Goal: Check status: Check status

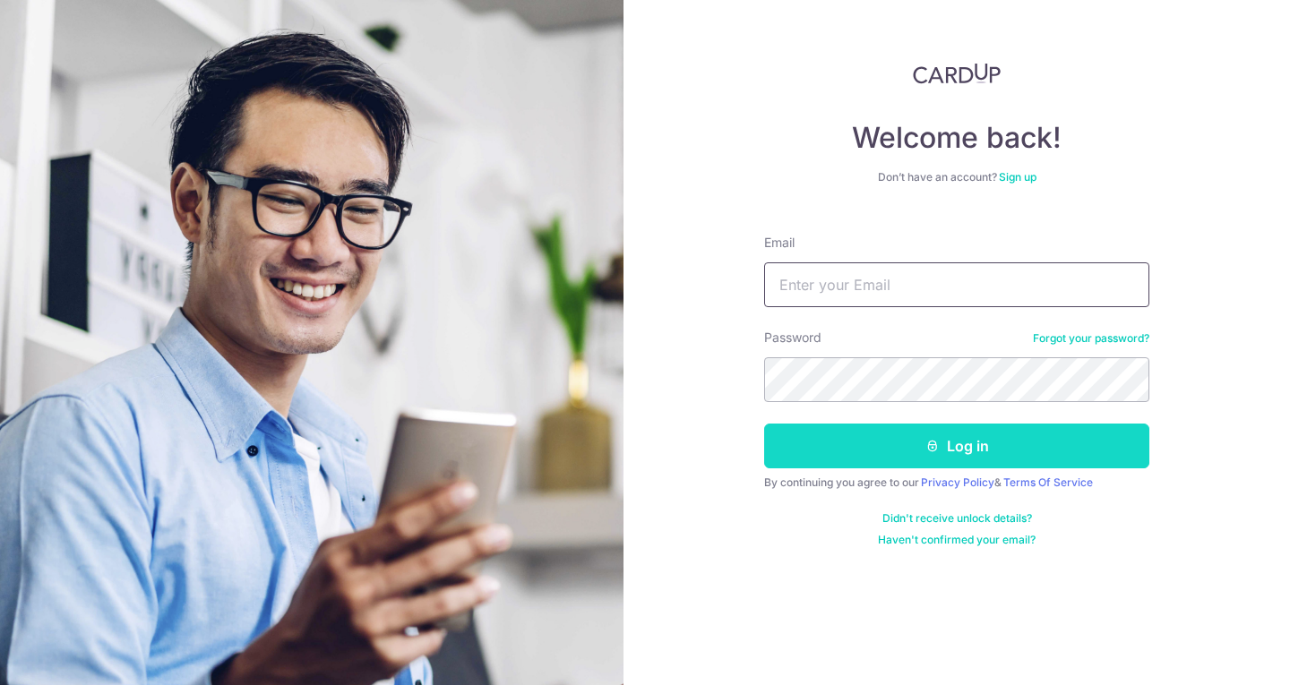
type input "[EMAIL_ADDRESS][DOMAIN_NAME]"
click at [842, 441] on button "Log in" at bounding box center [956, 446] width 385 height 45
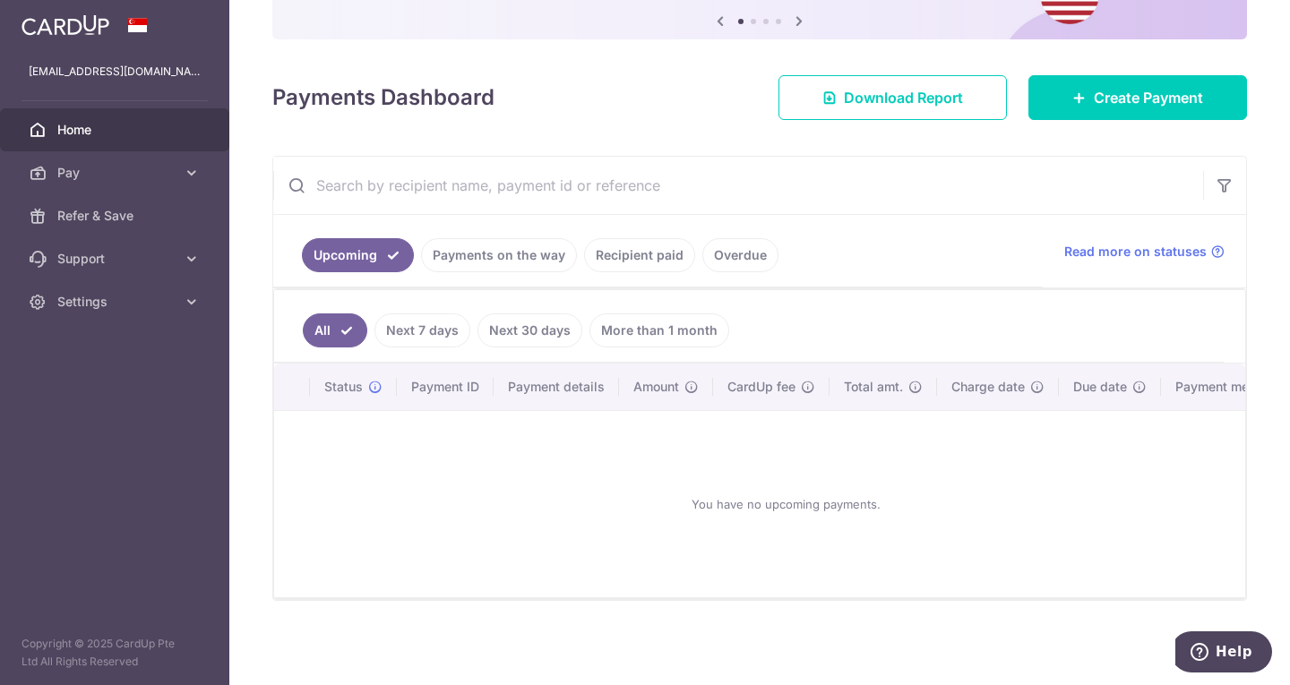
scroll to position [199, 0]
click at [516, 249] on link "Payments on the way" at bounding box center [499, 255] width 156 height 34
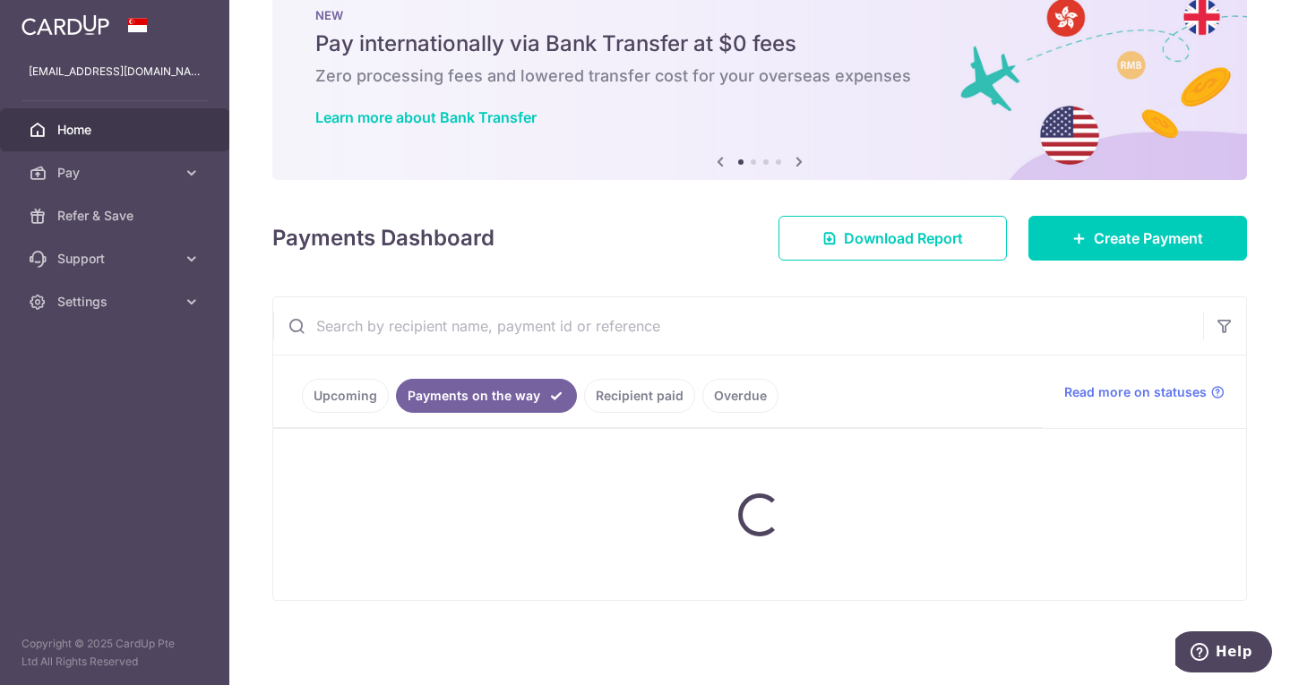
scroll to position [123, 0]
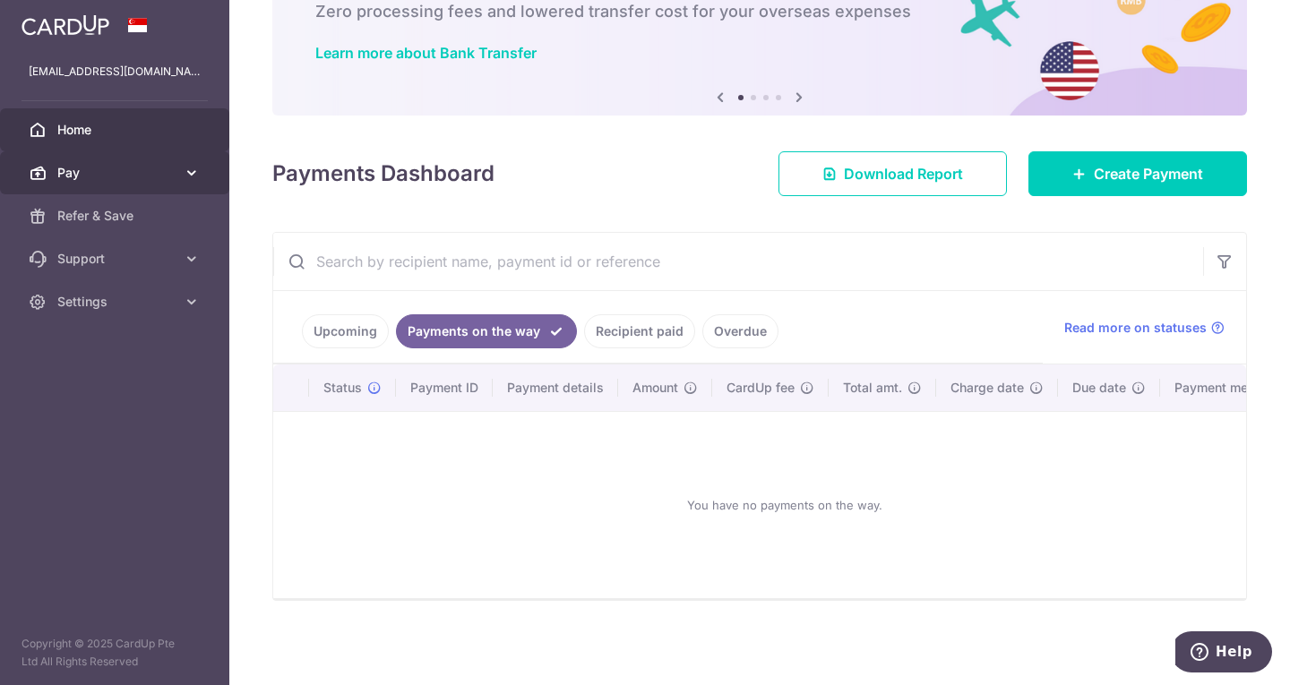
click at [193, 176] on icon at bounding box center [192, 173] width 18 height 18
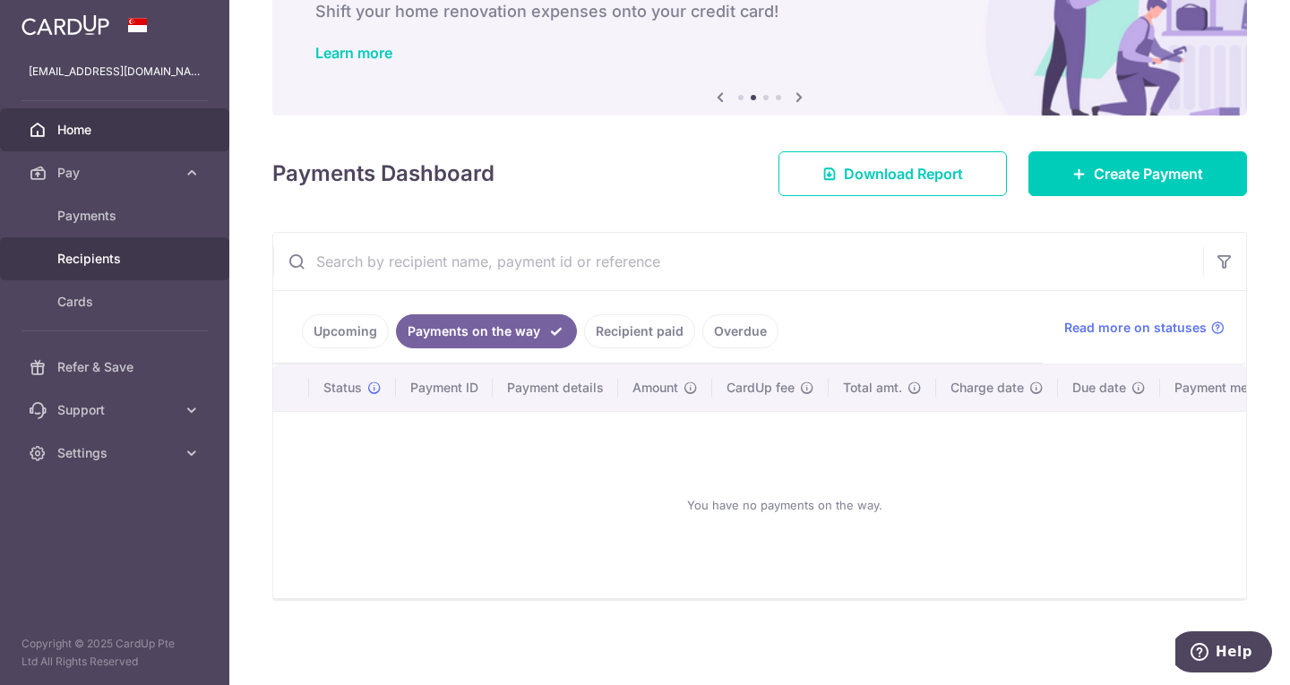
click at [153, 257] on span "Recipients" at bounding box center [116, 259] width 118 height 18
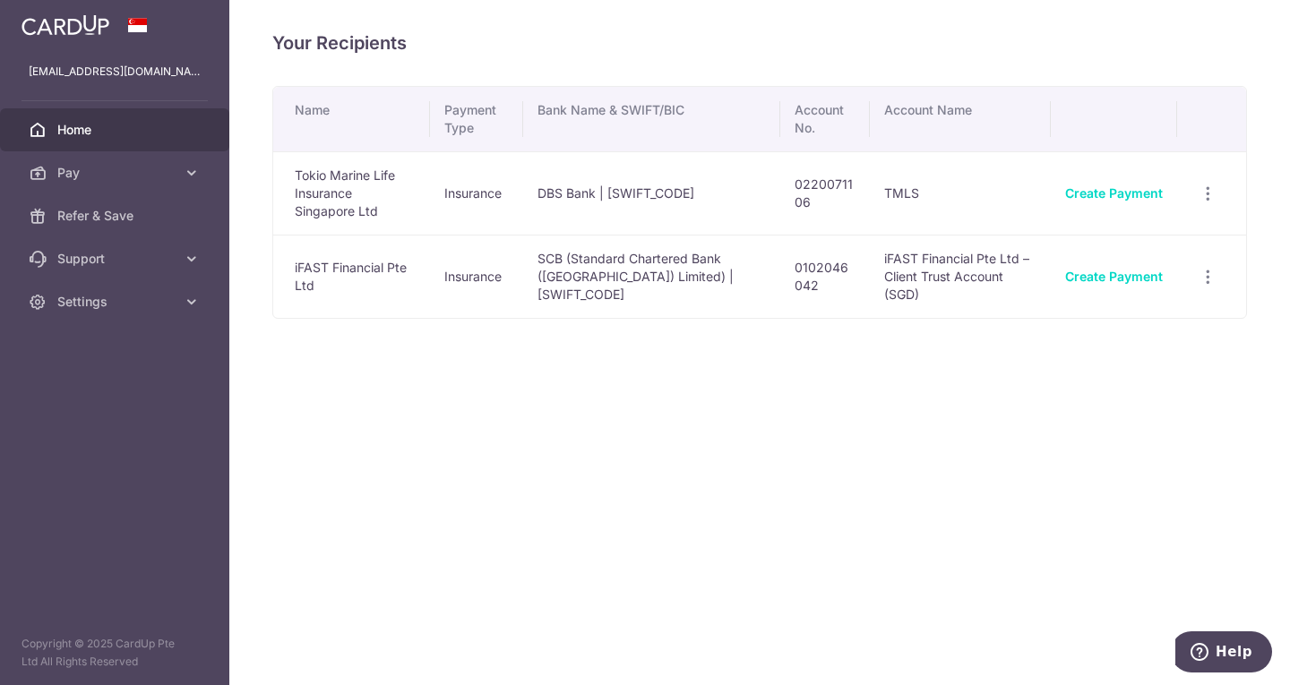
click at [130, 140] on link "Home" at bounding box center [114, 129] width 229 height 43
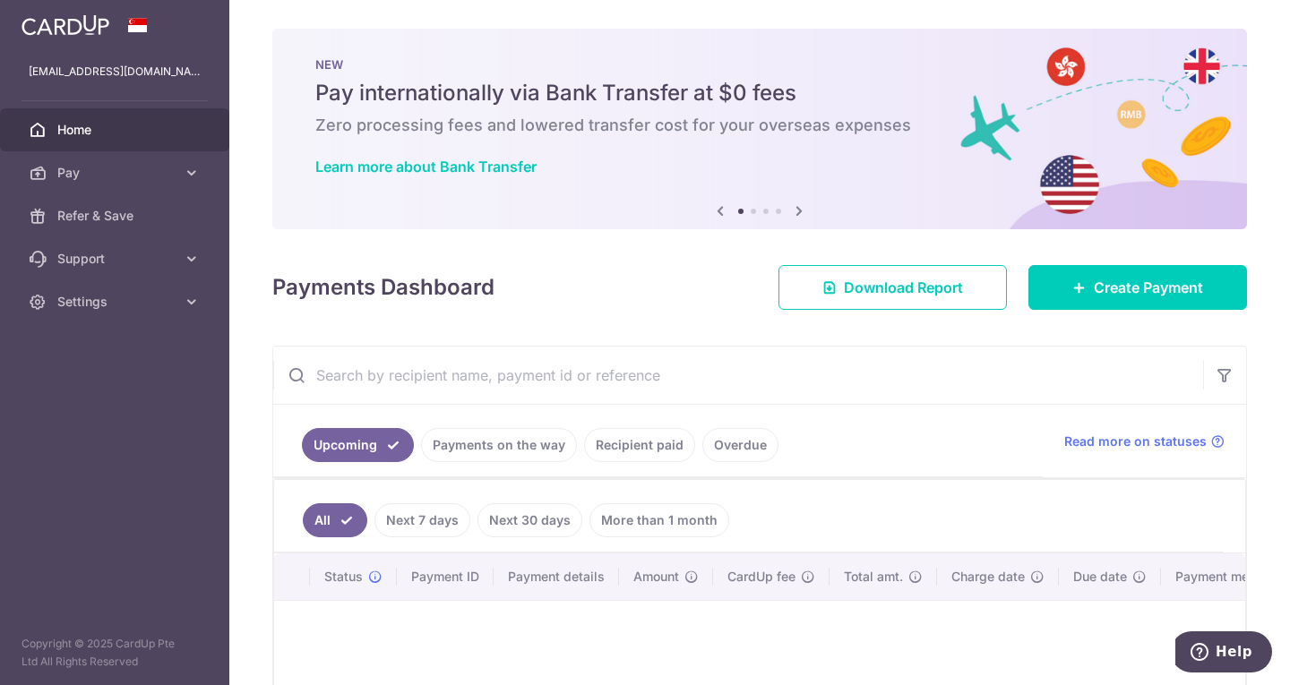
click at [637, 450] on link "Recipient paid" at bounding box center [639, 445] width 111 height 34
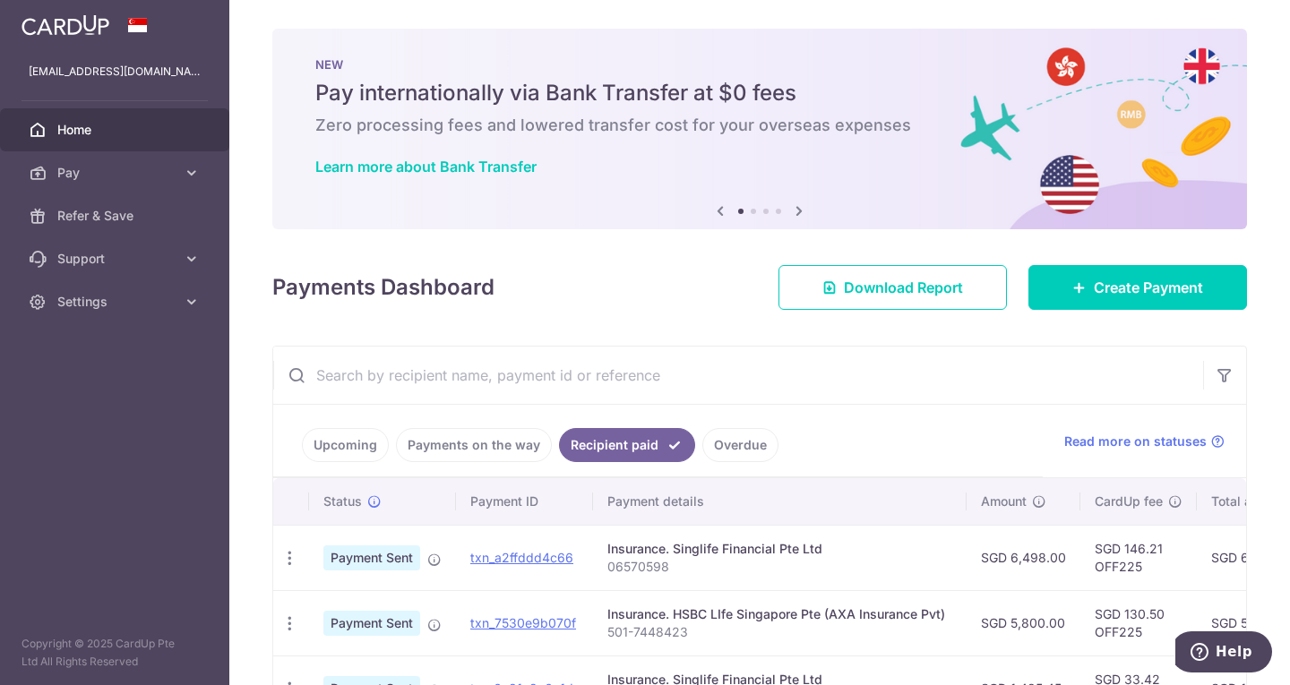
click at [502, 436] on link "Payments on the way" at bounding box center [474, 445] width 156 height 34
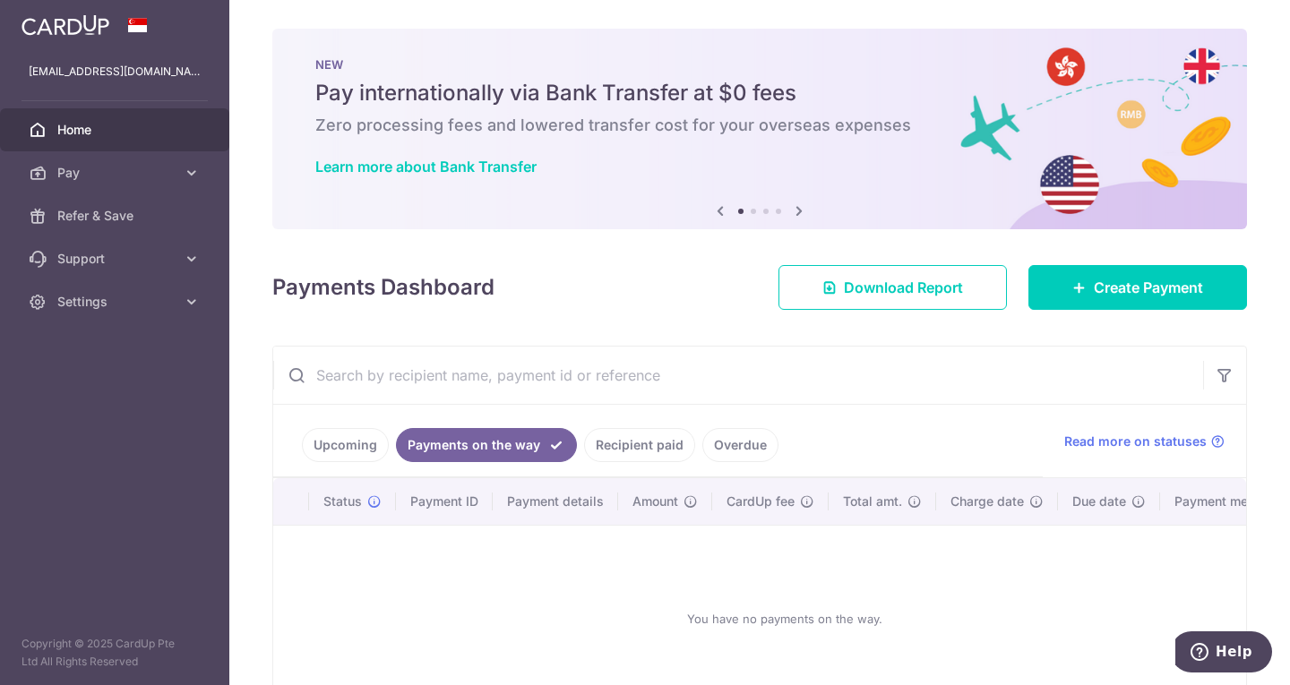
click at [578, 439] on li "Recipient paid" at bounding box center [636, 445] width 118 height 34
click at [606, 440] on link "Recipient paid" at bounding box center [639, 445] width 111 height 34
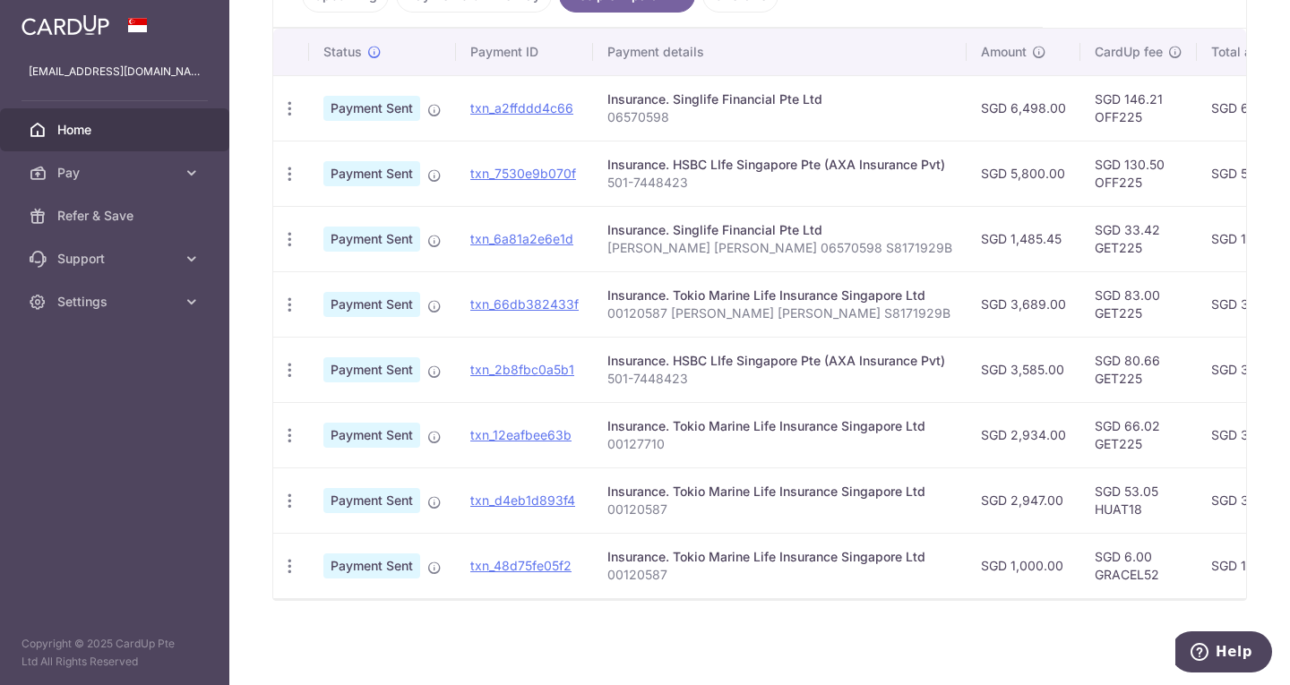
scroll to position [458, 0]
click at [553, 101] on link "txn_a2ffddd4c66" at bounding box center [521, 107] width 103 height 15
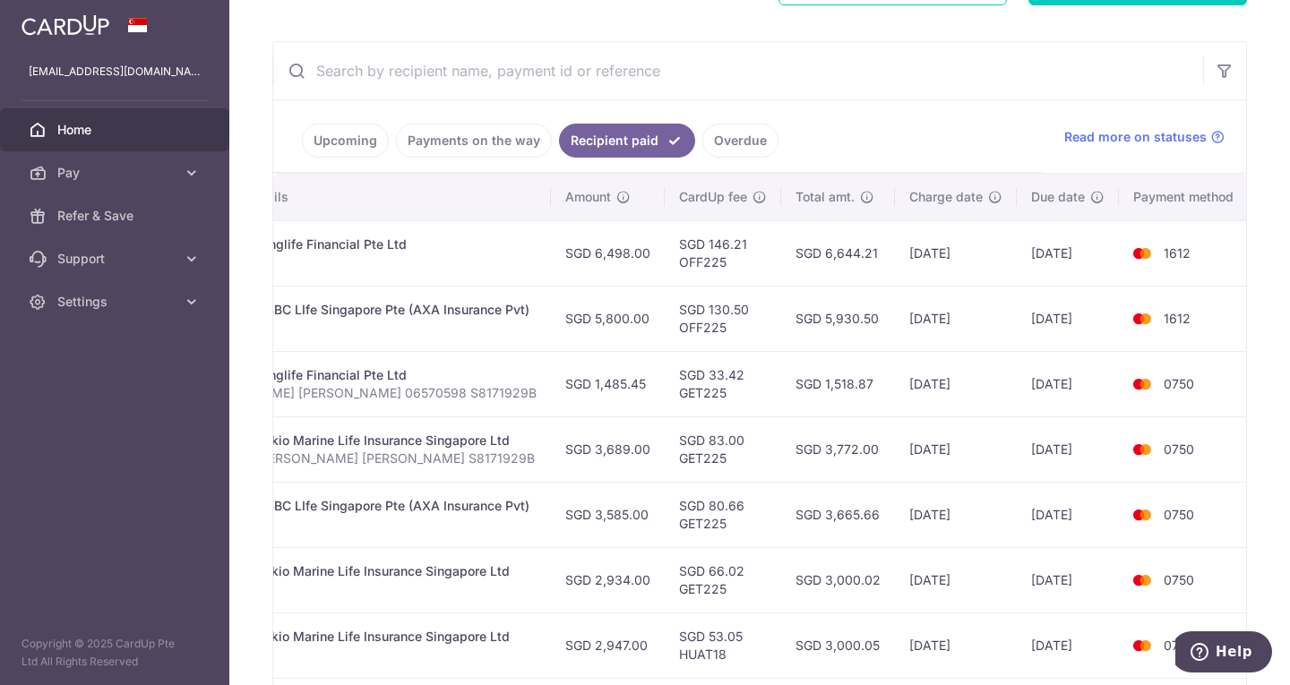
scroll to position [279, 0]
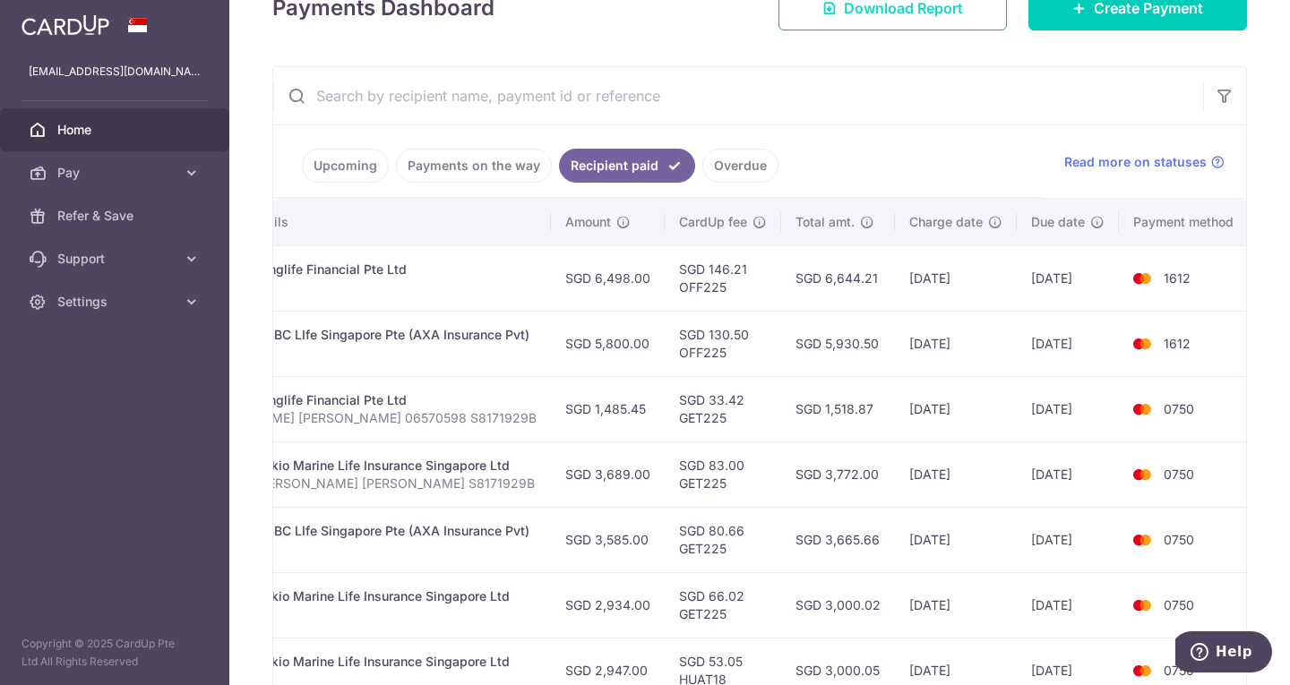
click at [855, 19] on link "Download Report" at bounding box center [892, 8] width 228 height 45
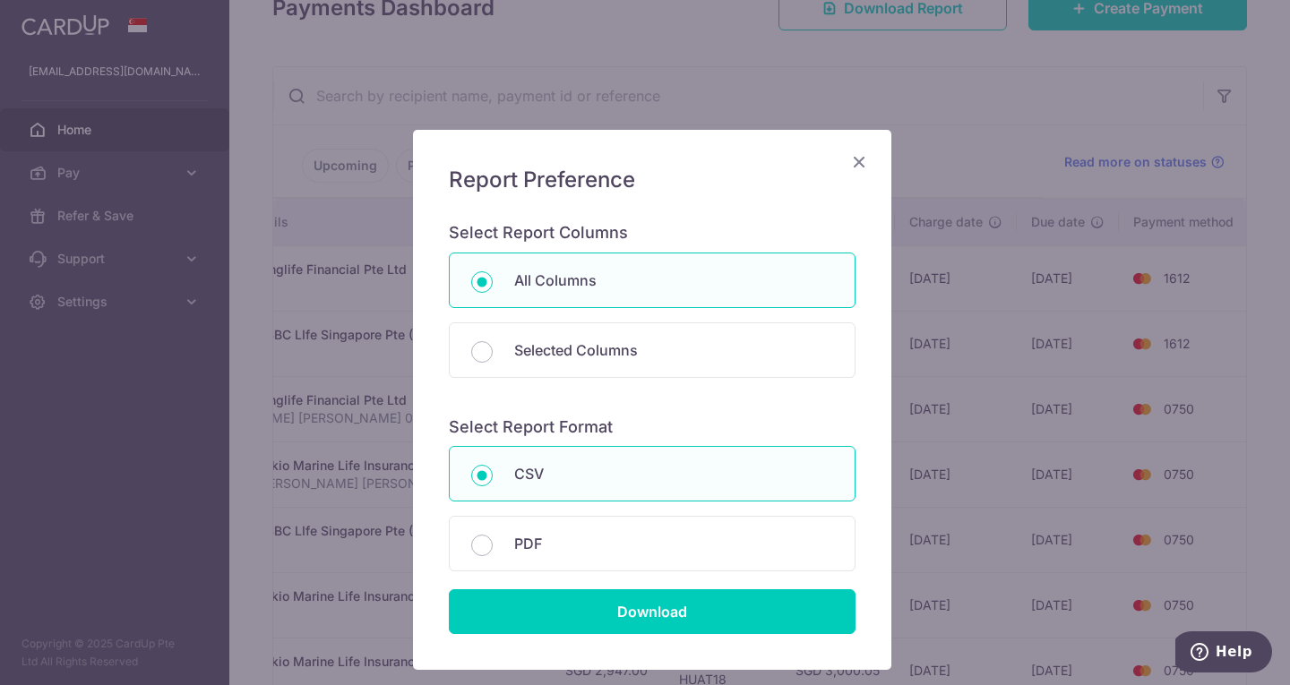
click at [853, 156] on icon "Close" at bounding box center [858, 161] width 21 height 22
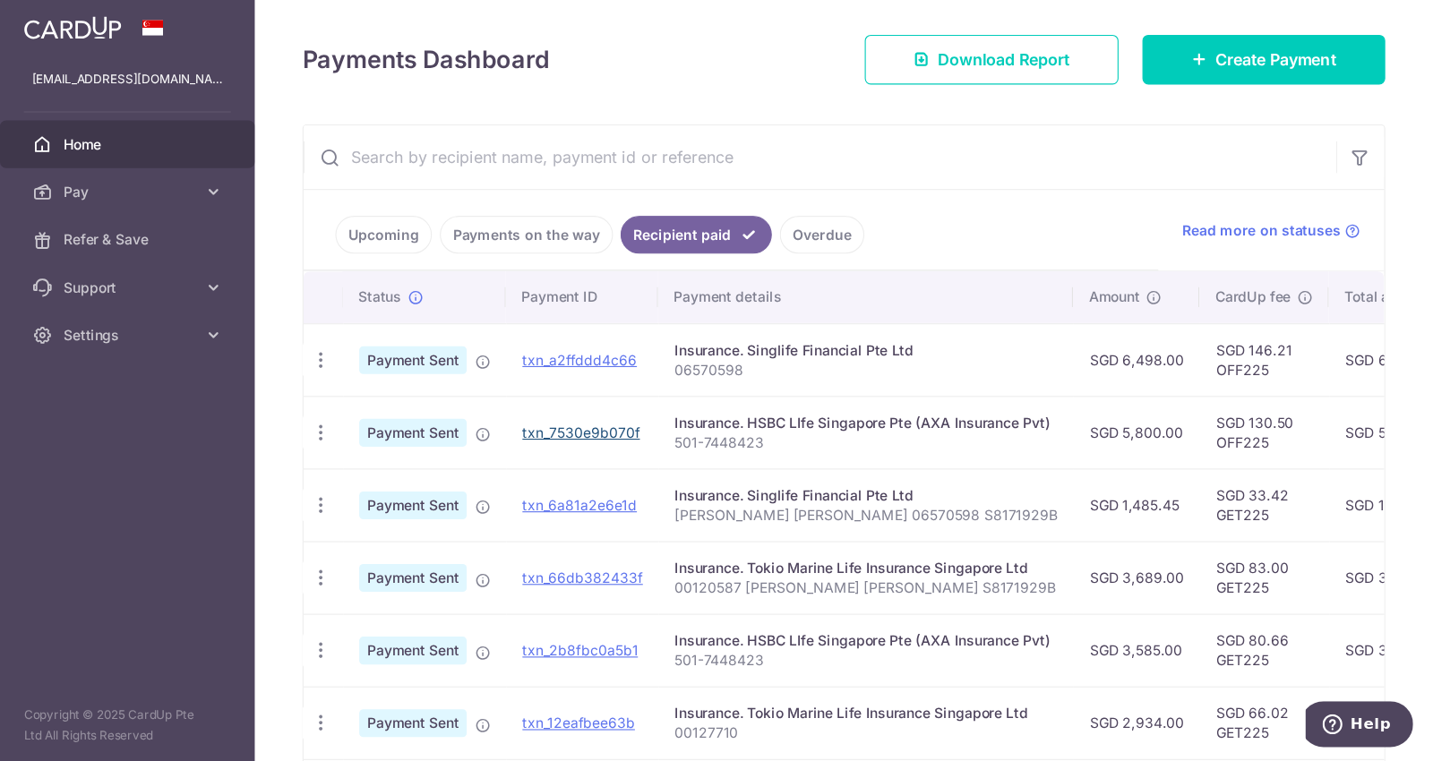
scroll to position [190, 0]
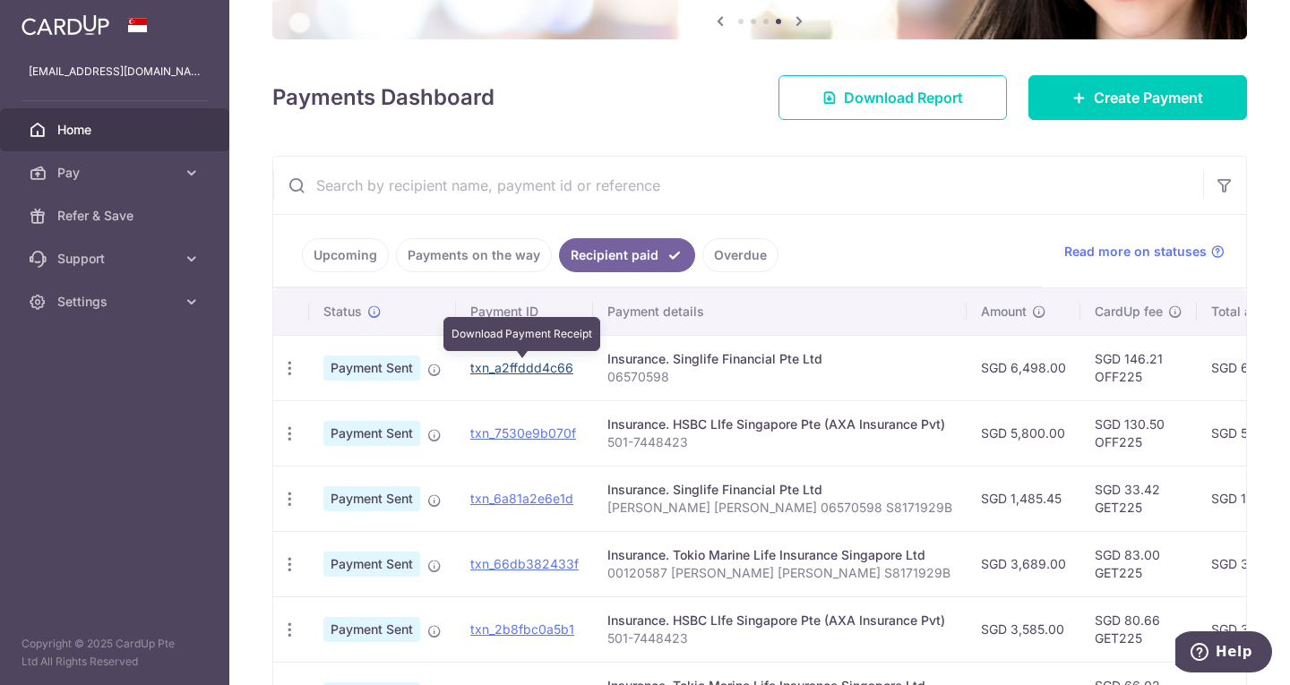
click at [532, 365] on link "txn_a2ffddd4c66" at bounding box center [521, 367] width 103 height 15
